Goal: Information Seeking & Learning: Learn about a topic

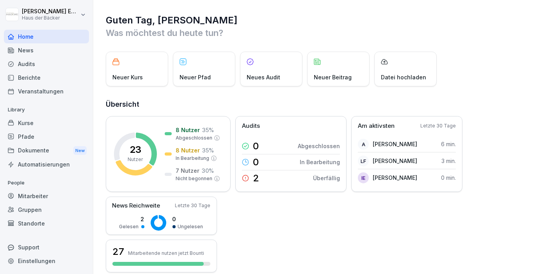
click at [54, 82] on div "Berichte" at bounding box center [46, 78] width 85 height 14
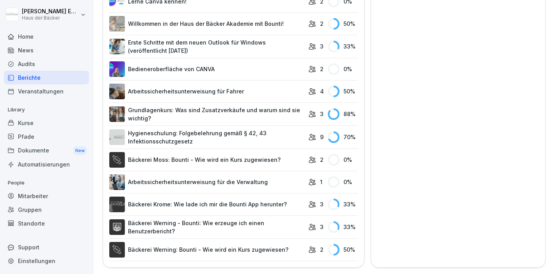
scroll to position [552, 0]
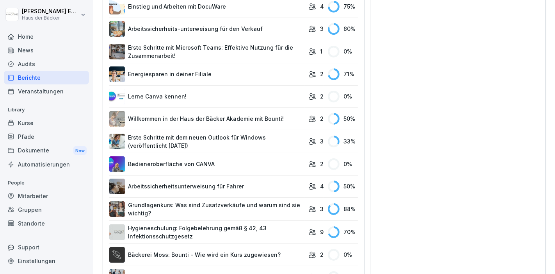
click at [221, 159] on link "Bedieneroberfläche von CANVA" at bounding box center [206, 164] width 195 height 16
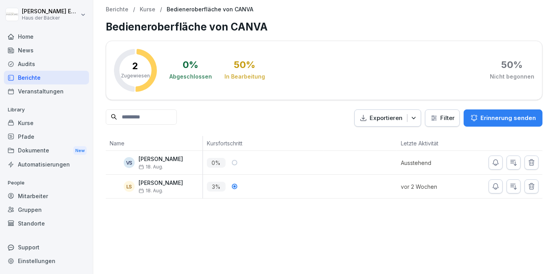
click at [54, 120] on div "Kurse" at bounding box center [46, 123] width 85 height 14
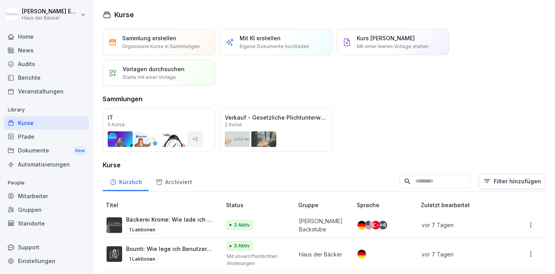
click at [406, 187] on input at bounding box center [435, 181] width 71 height 15
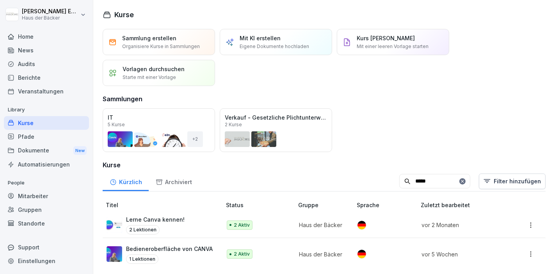
type input "*****"
click at [182, 231] on div "Lerne Canva kennen! 2 Lektionen" at bounding box center [160, 224] width 107 height 19
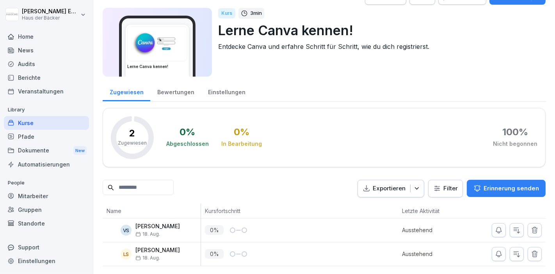
scroll to position [29, 0]
